Goal: Information Seeking & Learning: Find specific fact

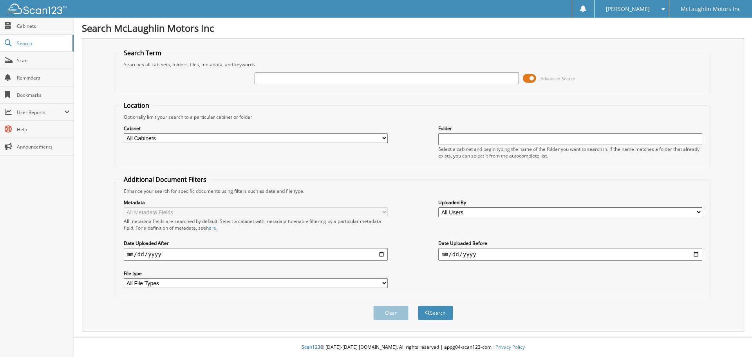
click at [267, 76] on input "text" at bounding box center [387, 78] width 264 height 12
type input "[PERSON_NAME]"
click at [418, 306] on button "Search" at bounding box center [435, 313] width 35 height 14
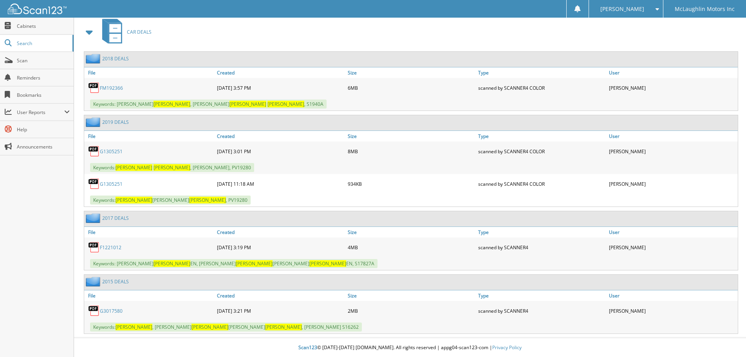
scroll to position [348, 0]
click at [111, 148] on link "G1305251" at bounding box center [111, 151] width 23 height 7
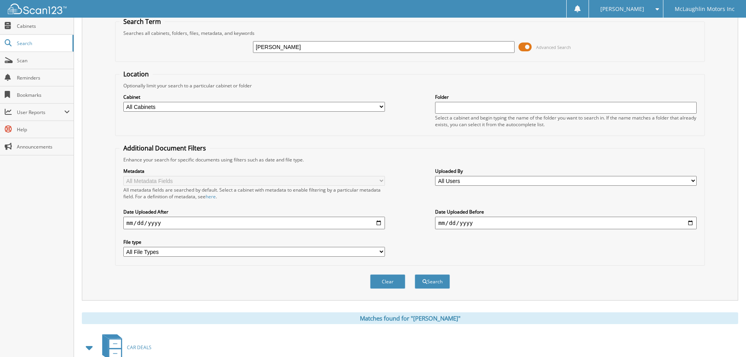
scroll to position [0, 0]
